Goal: Browse casually: Explore the website without a specific task or goal

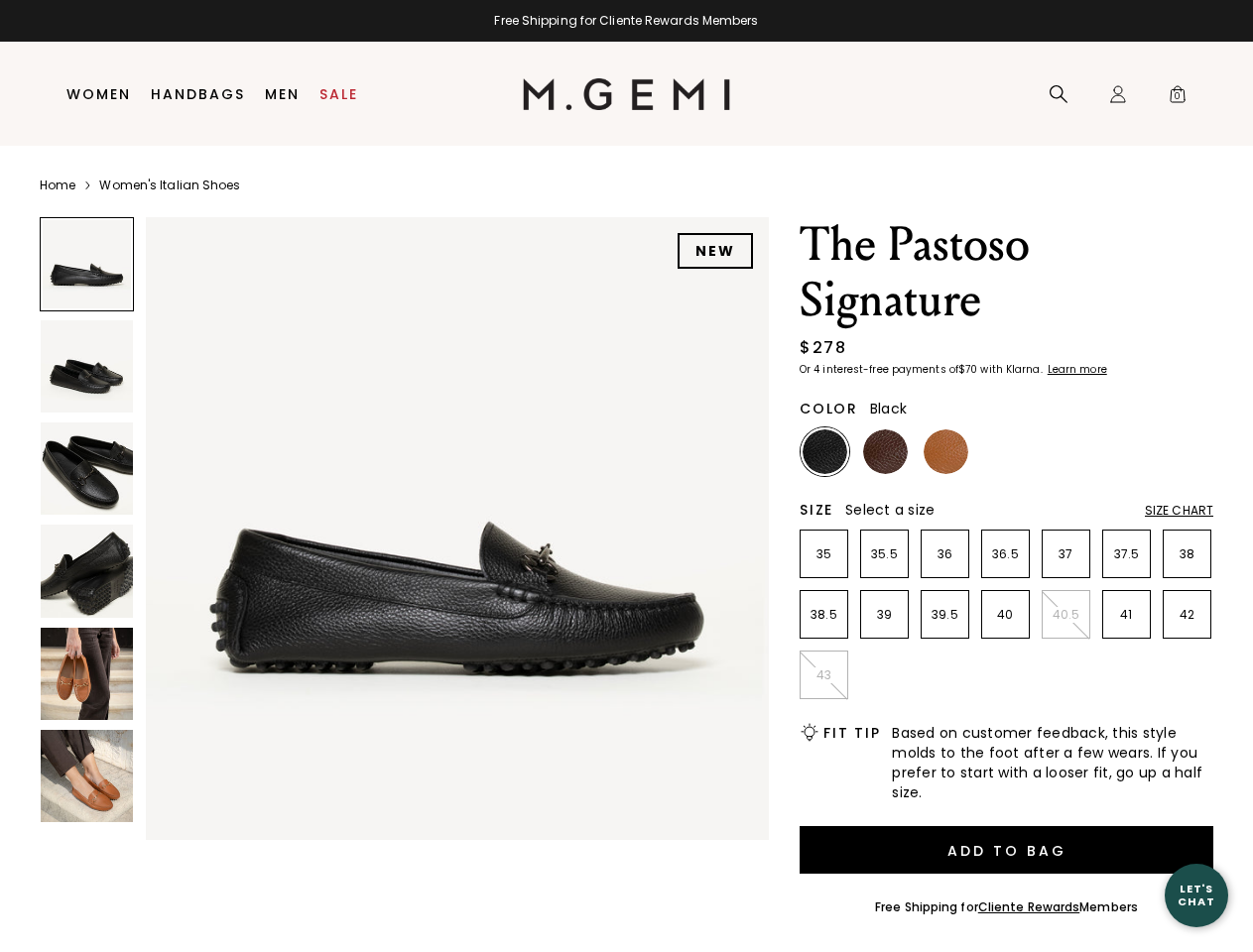
click at [626, 21] on div "Free Shipping for Cliente Rewards Members" at bounding box center [626, 21] width 1253 height 16
click at [1058, 94] on icon at bounding box center [1059, 94] width 20 height 20
click at [1118, 94] on div "Icons/20x20/profile@2x Sign In Orders Rewards Refer a Friend Address Book Call …" at bounding box center [1118, 95] width 40 height 104
click at [1178, 94] on span "0" at bounding box center [1178, 98] width 20 height 20
click at [0, 0] on input "text" at bounding box center [0, 0] width 0 height 0
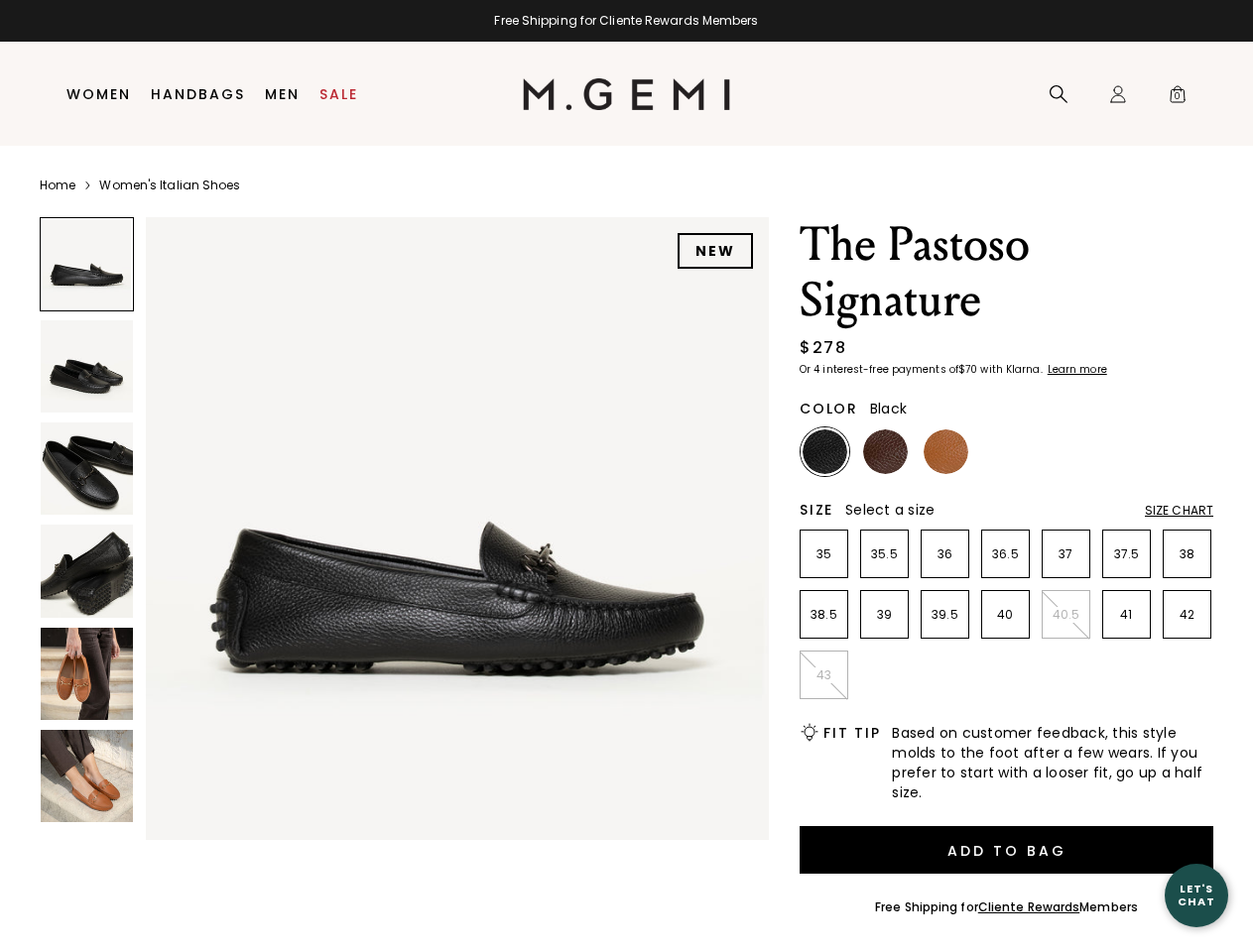
click at [0, 0] on div at bounding box center [0, 0] width 0 height 0
click at [0, 0] on div "Search" at bounding box center [0, 0] width 0 height 0
click at [0, 0] on div at bounding box center [0, 0] width 0 height 0
